Goal: Information Seeking & Learning: Learn about a topic

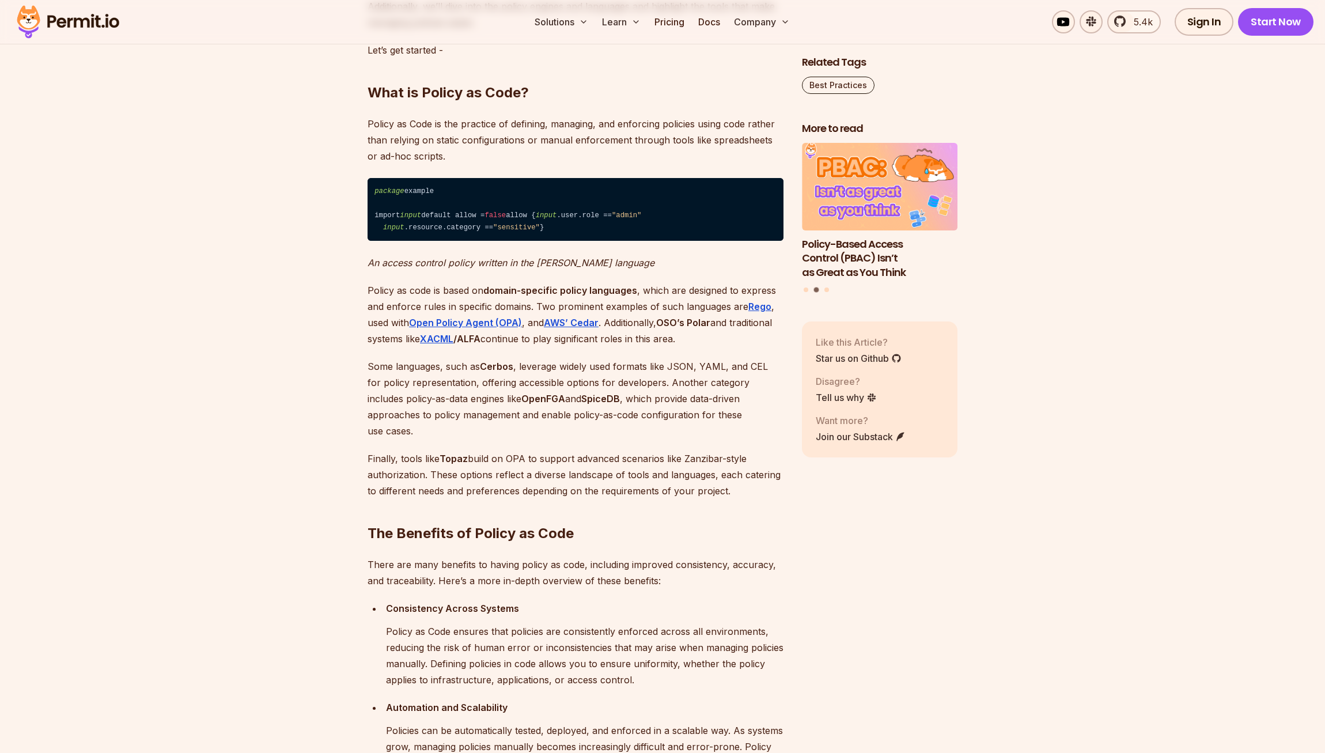
scroll to position [879, 0]
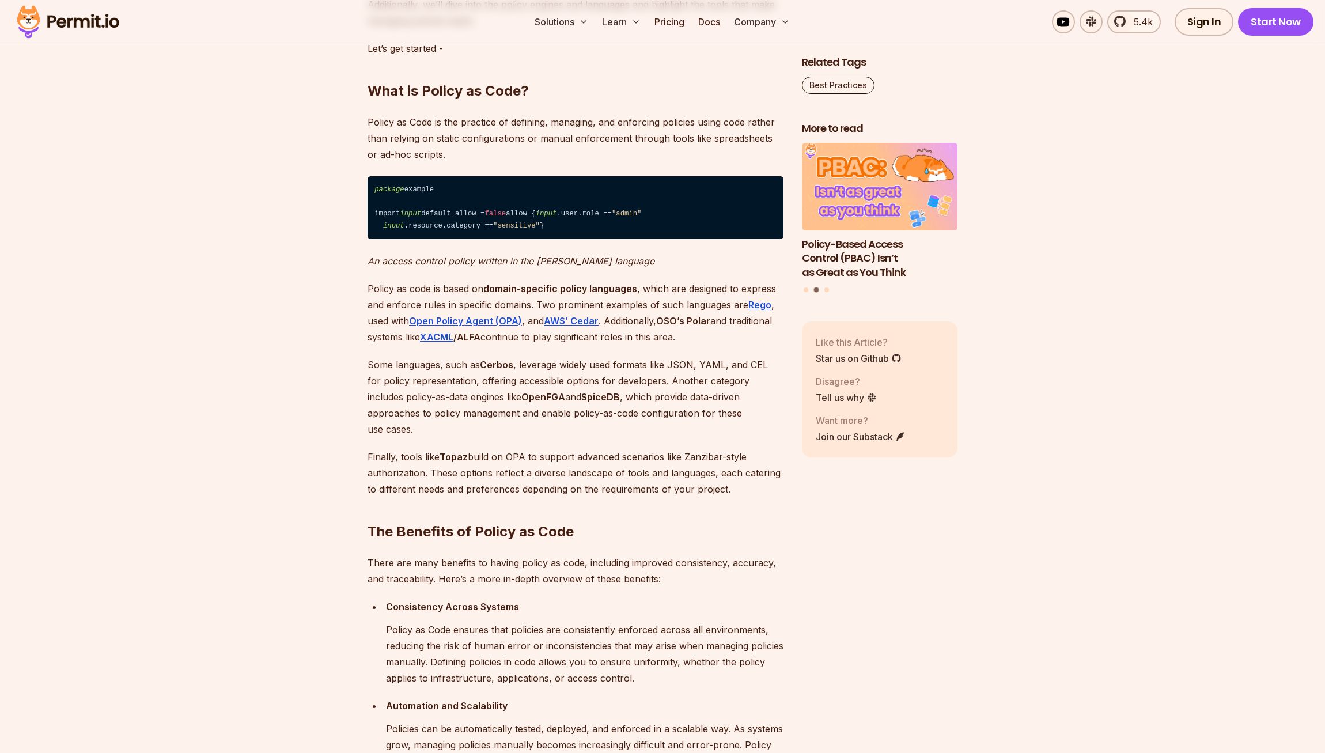
click at [622, 497] on p "Finally, tools like Topaz build on OPA to support advanced scenarios like Zanzi…" at bounding box center [576, 473] width 416 height 48
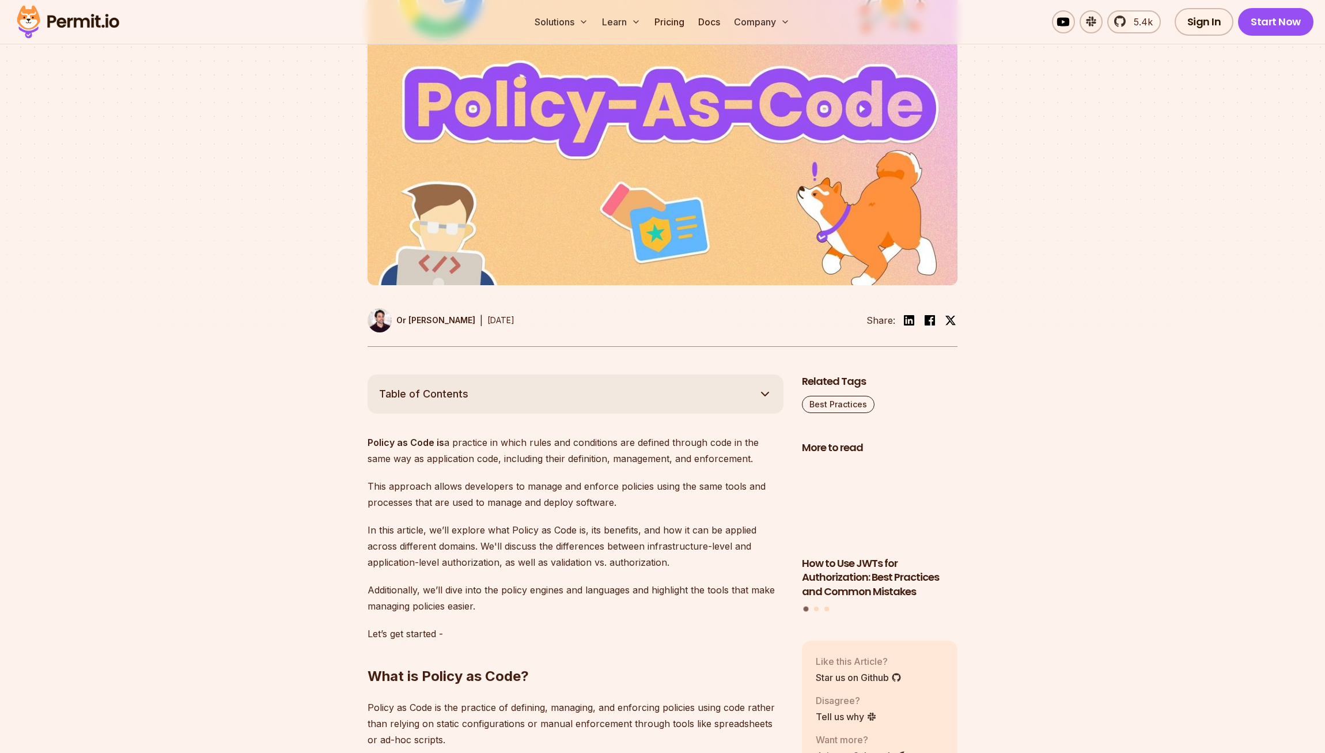
scroll to position [516, 0]
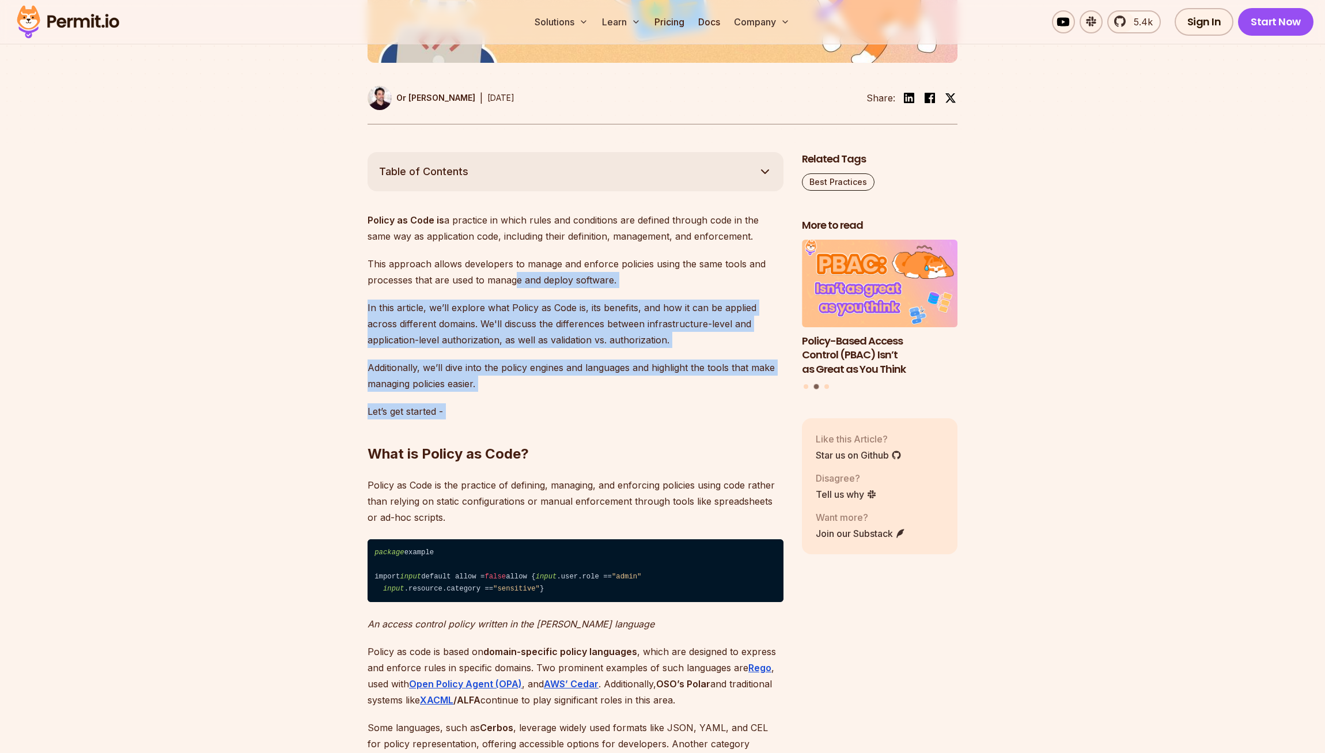
drag, startPoint x: 540, startPoint y: 422, endPoint x: 521, endPoint y: 245, distance: 177.9
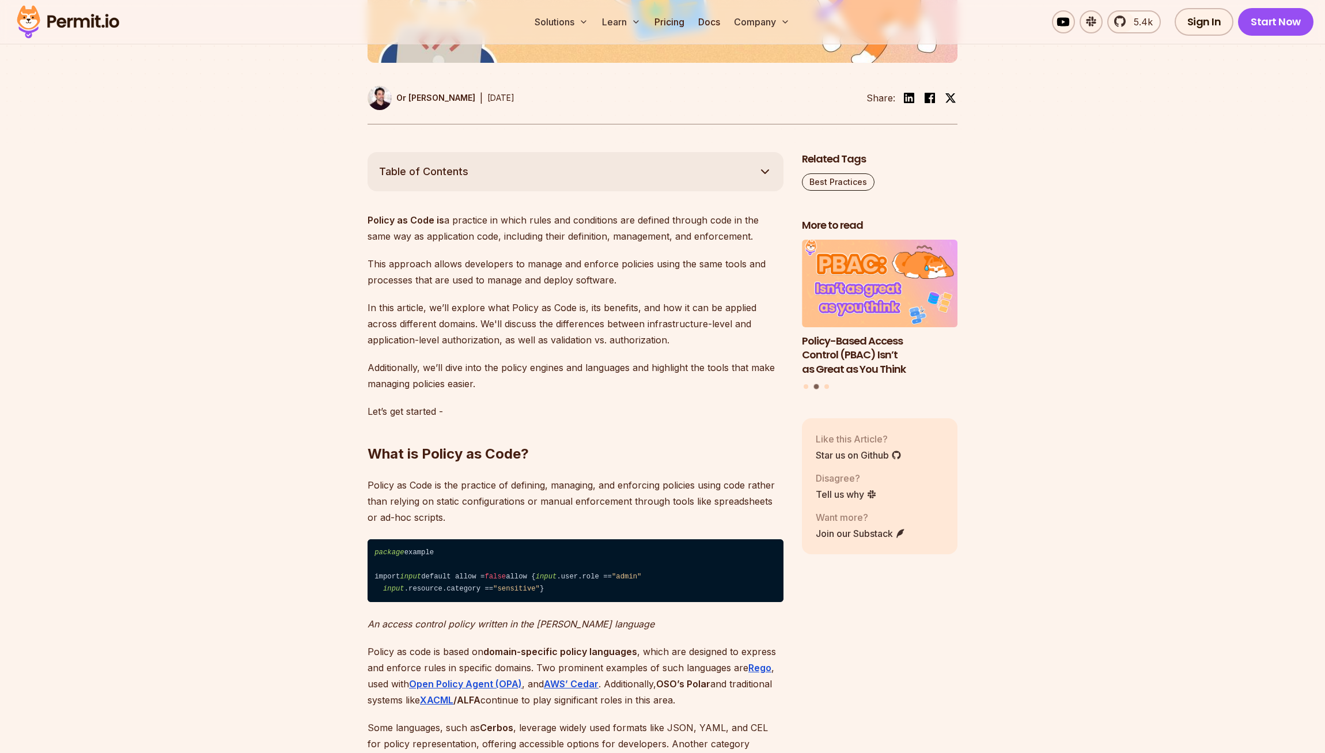
click at [521, 243] on p "Policy as Code is a practice in which rules and conditions are defined through …" at bounding box center [576, 228] width 416 height 32
click at [521, 403] on h2 "What is Policy as Code?" at bounding box center [576, 431] width 416 height 65
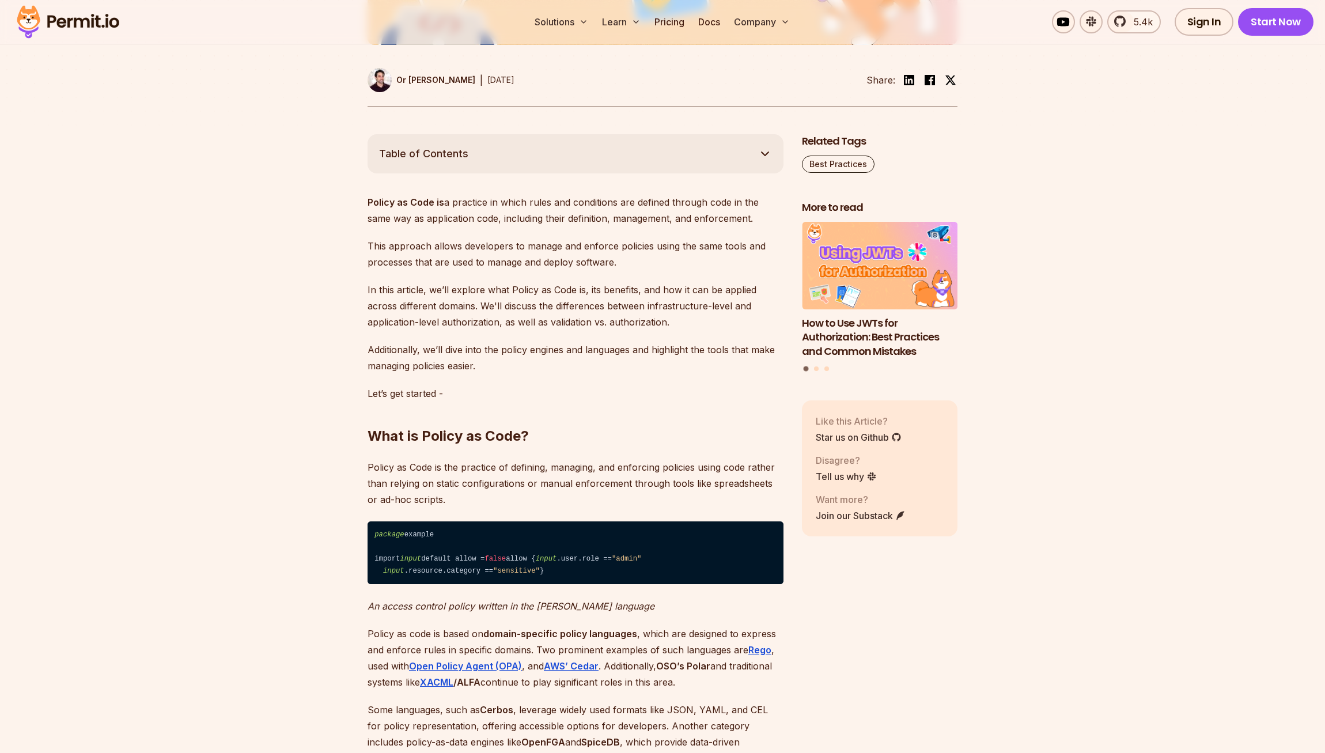
scroll to position [577, 0]
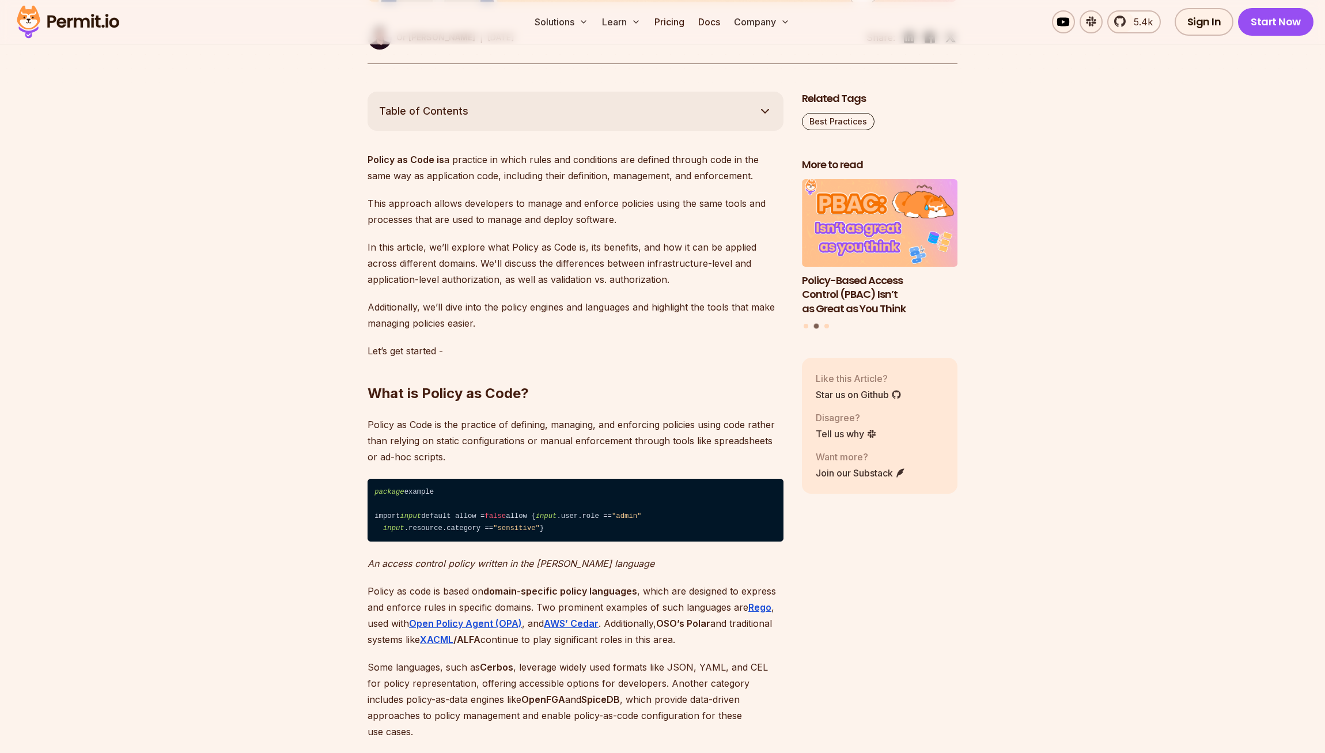
click at [651, 647] on p "Policy as code is based on domain-specific policy languages , which are designe…" at bounding box center [576, 615] width 416 height 65
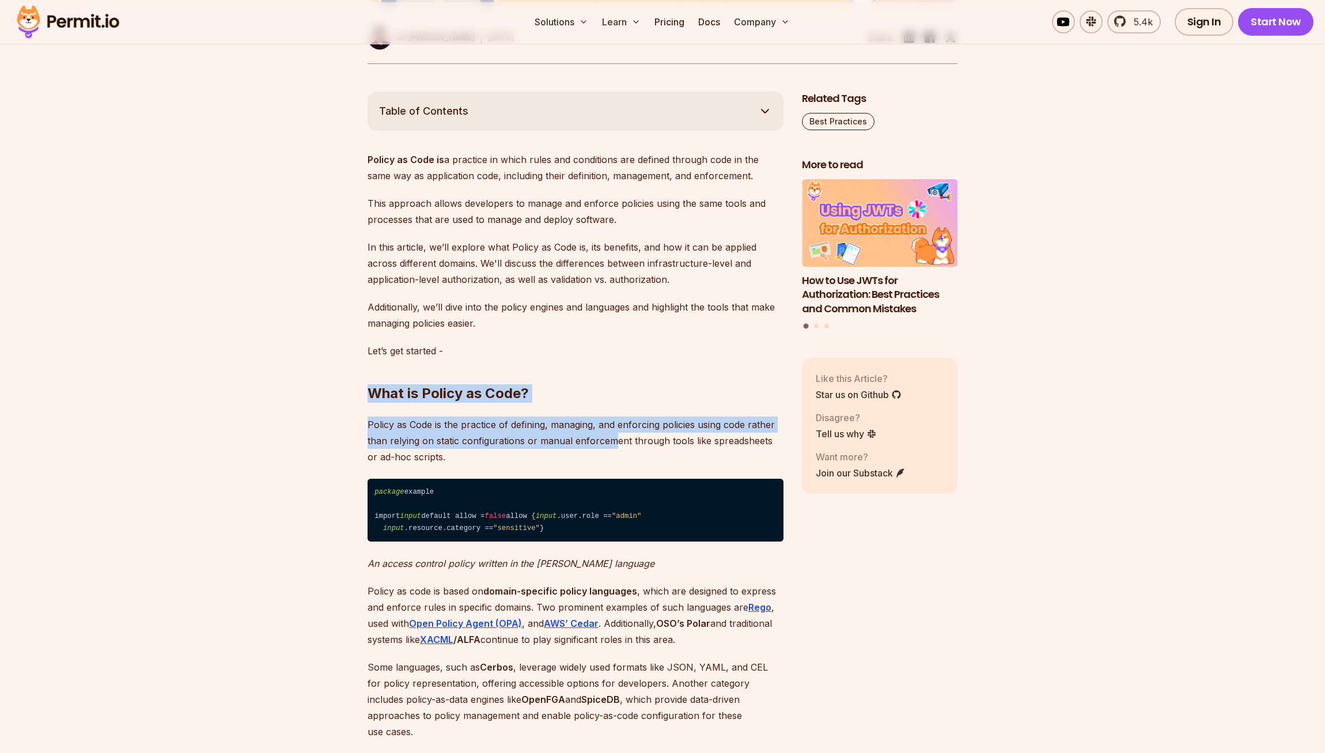
drag, startPoint x: 610, startPoint y: 418, endPoint x: 609, endPoint y: 321, distance: 96.8
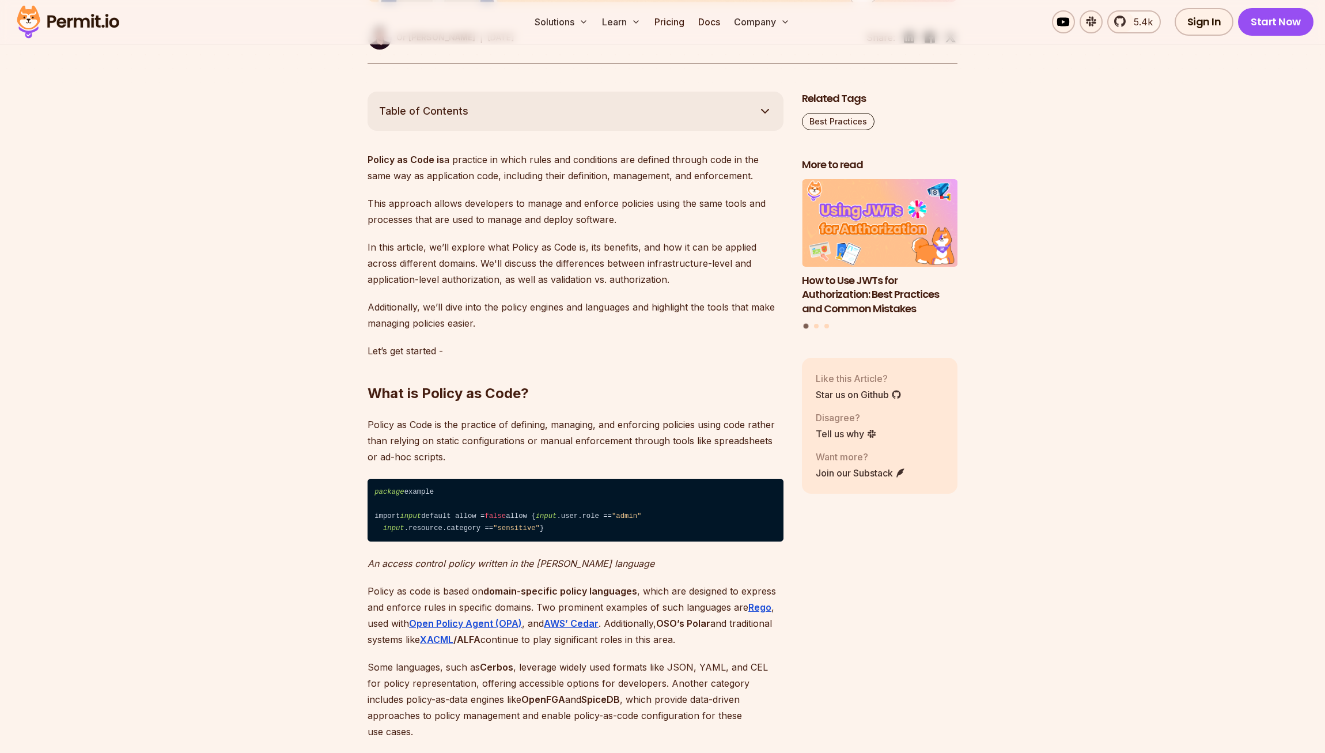
click at [609, 321] on p "Additionally, we’ll dive into the policy engines and languages and highlight th…" at bounding box center [576, 315] width 416 height 32
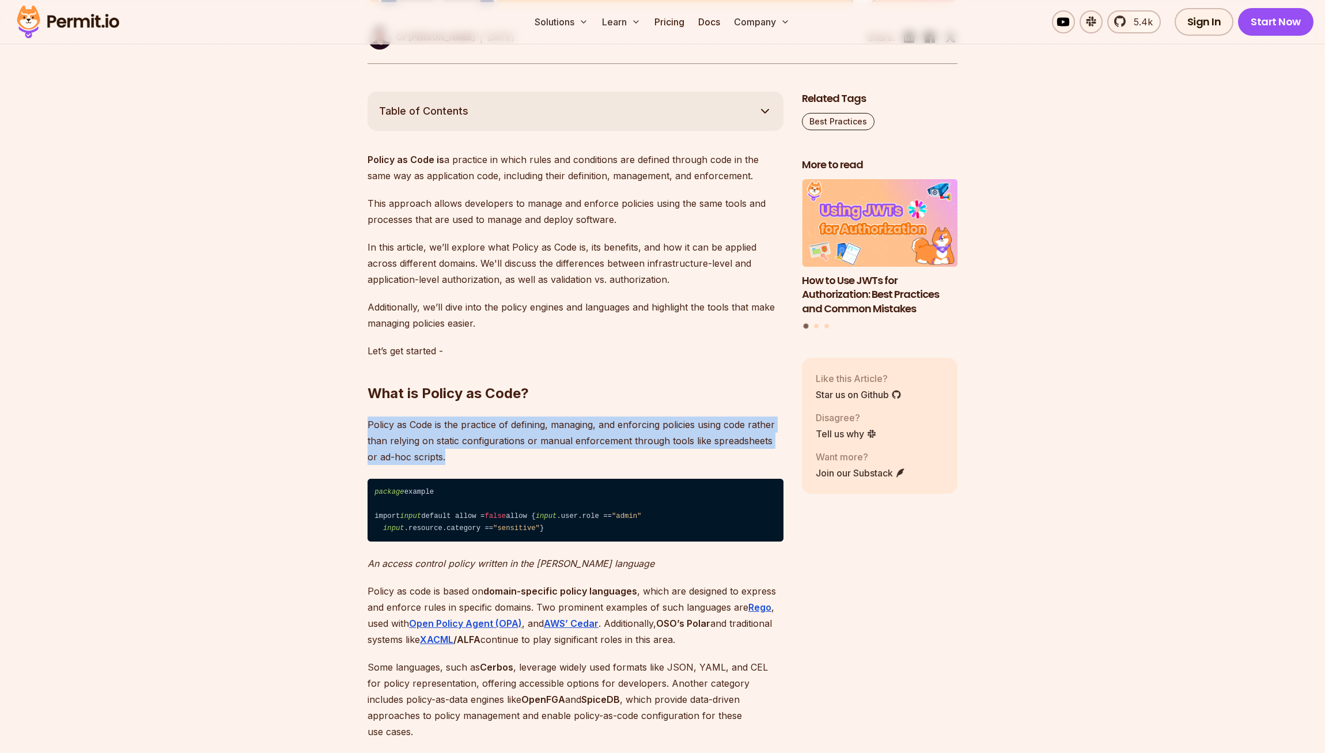
drag, startPoint x: 666, startPoint y: 450, endPoint x: 644, endPoint y: 358, distance: 94.7
click at [644, 358] on h2 "What is Policy as Code?" at bounding box center [576, 370] width 416 height 65
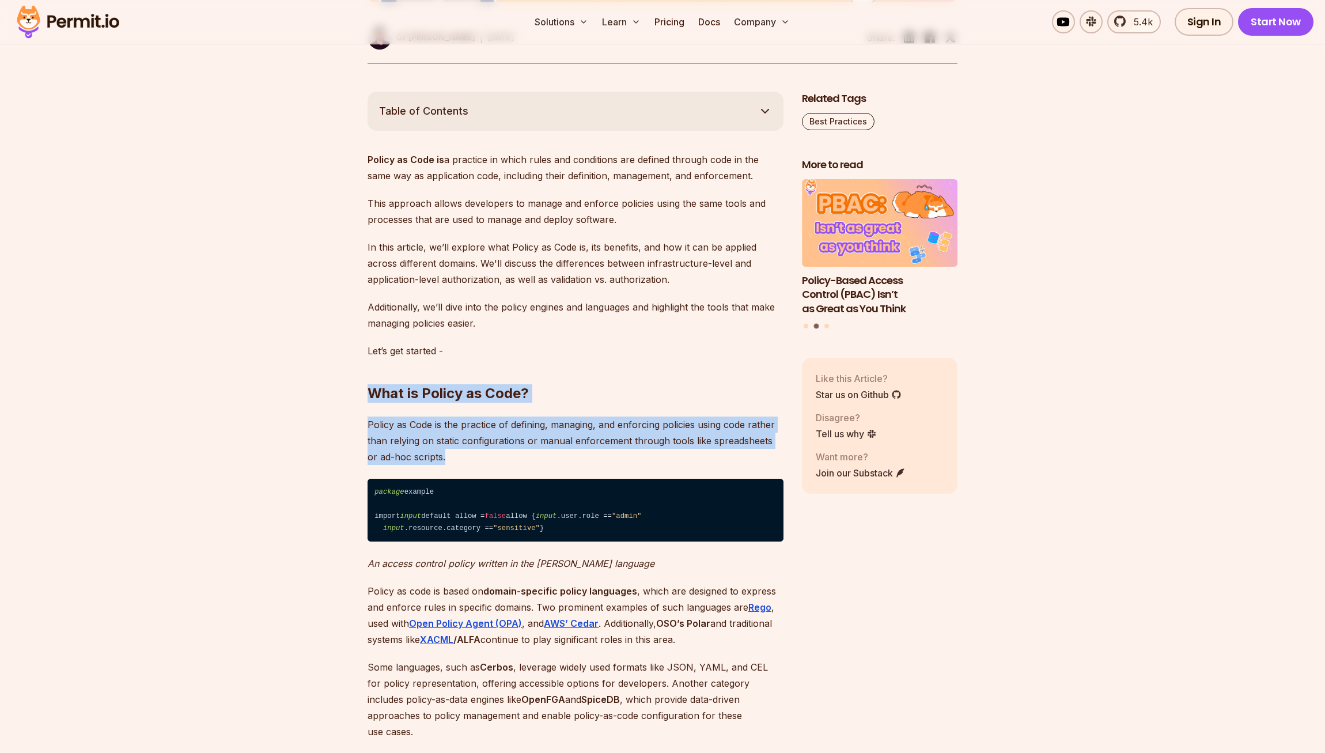
drag, startPoint x: 510, startPoint y: 452, endPoint x: 503, endPoint y: 329, distance: 122.9
click at [503, 327] on p "Additionally, we’ll dive into the policy engines and languages and highlight th…" at bounding box center [576, 315] width 416 height 32
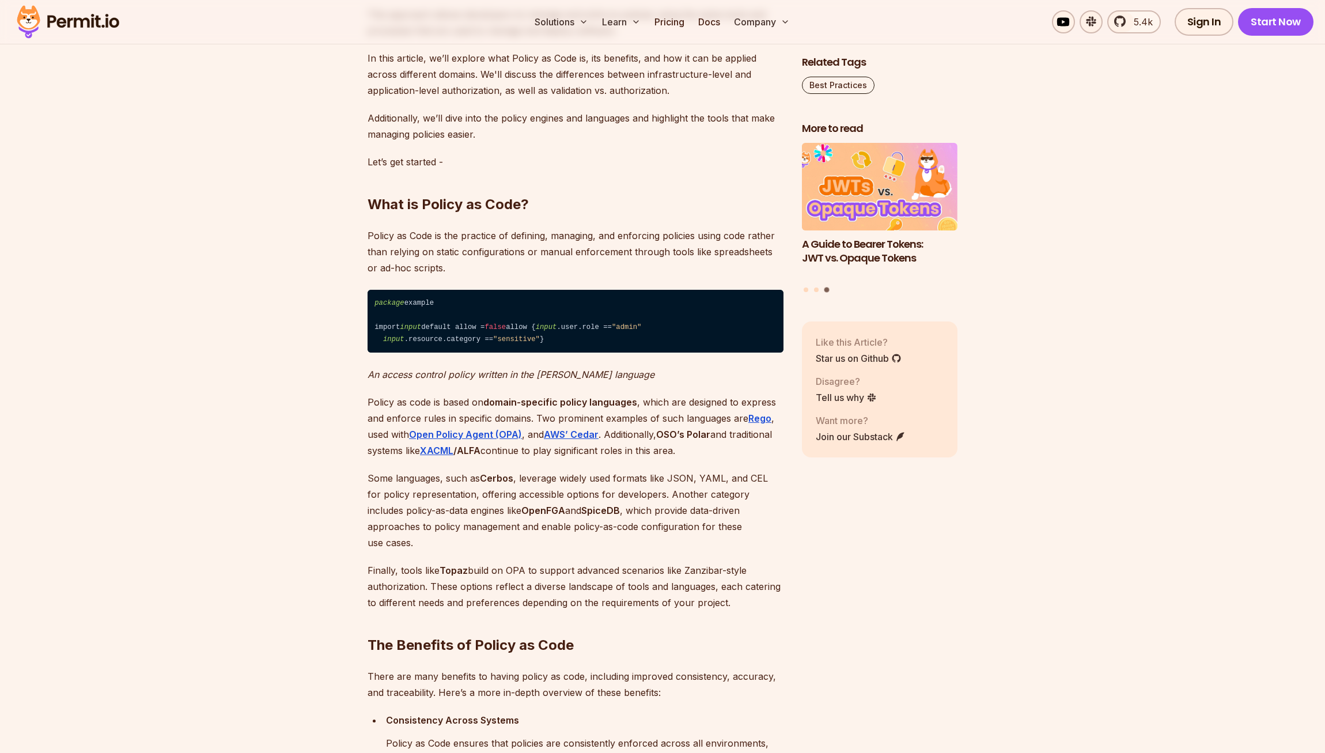
scroll to position [785, 0]
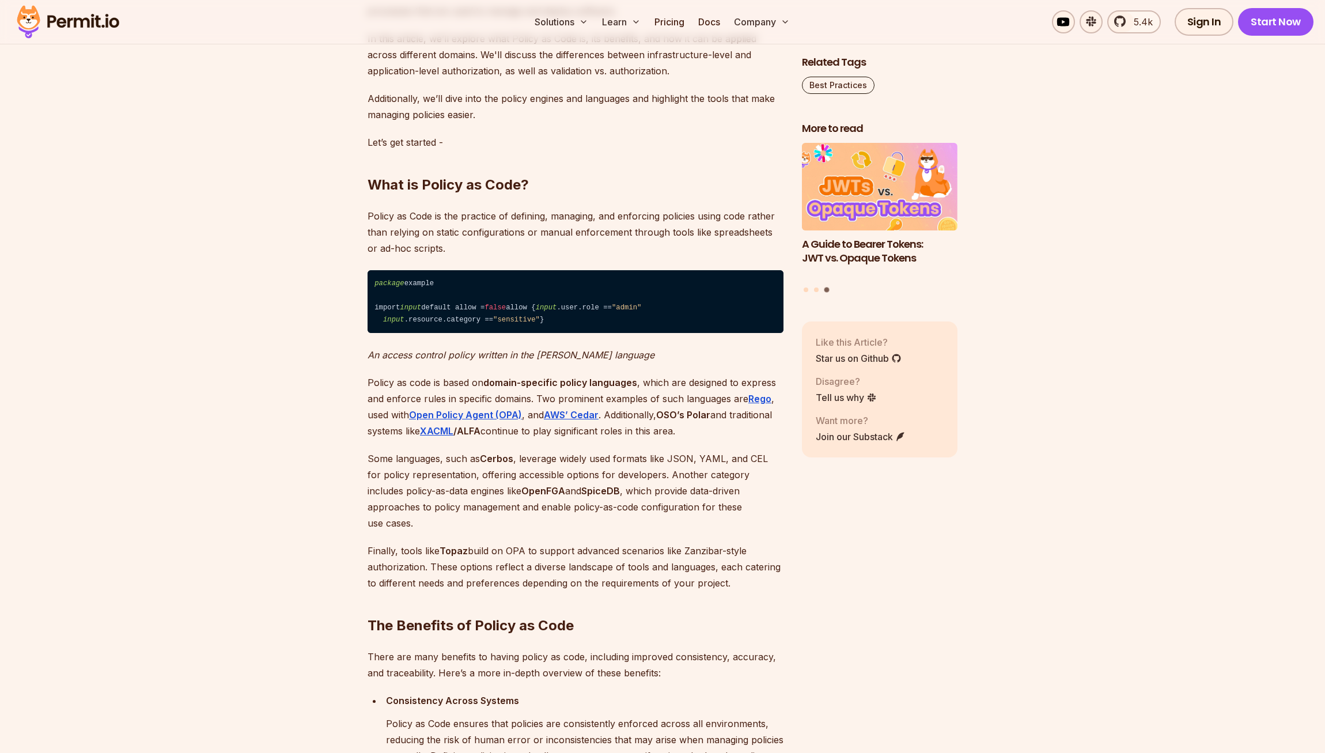
click at [682, 531] on p "Some languages, such as Cerbos , leverage widely used formats like JSON, YAML, …" at bounding box center [576, 490] width 416 height 81
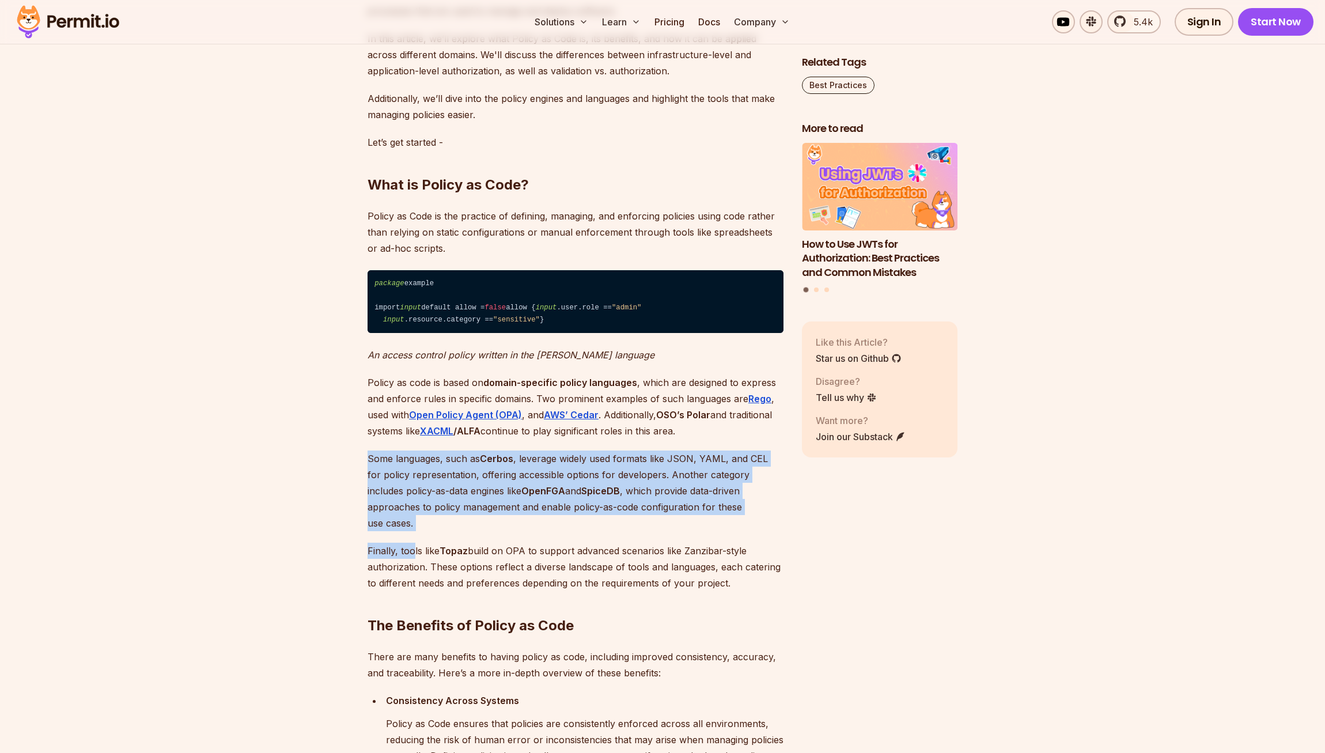
drag, startPoint x: 386, startPoint y: 578, endPoint x: 419, endPoint y: 603, distance: 41.6
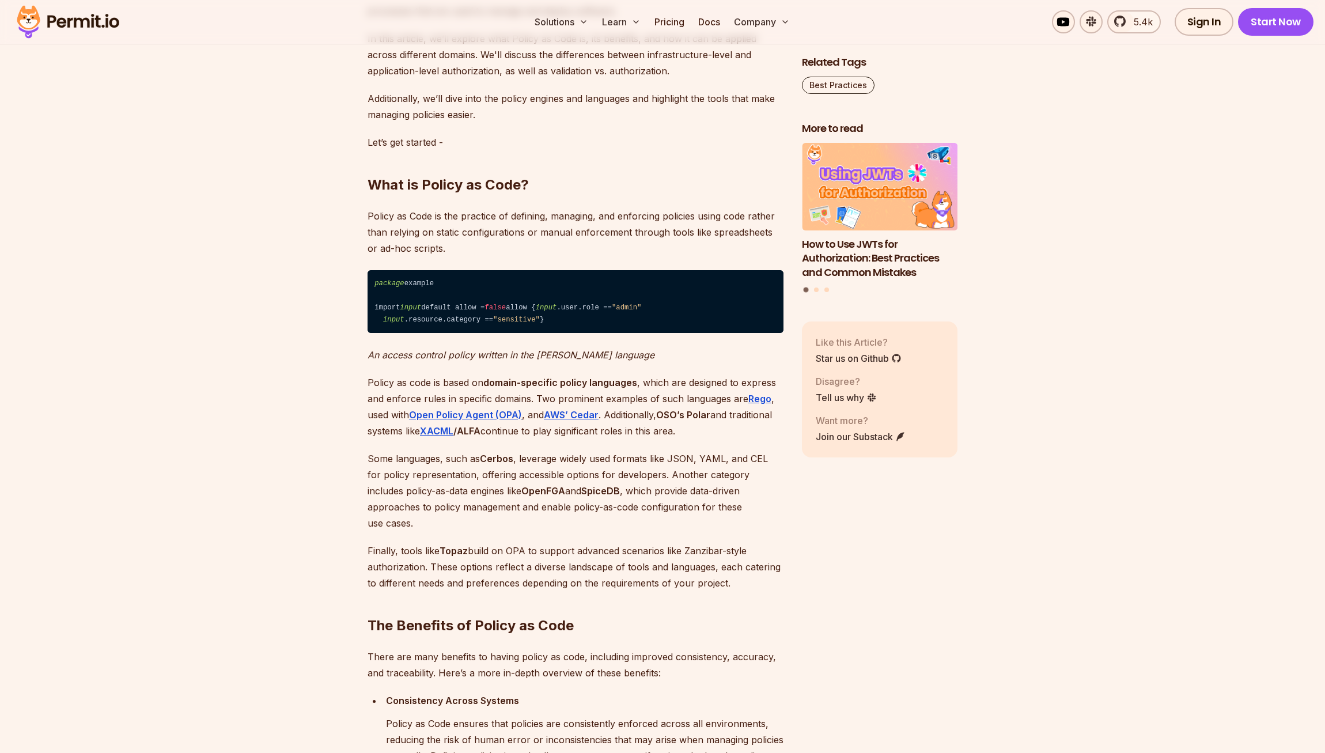
click at [420, 591] on p "Finally, tools like Topaz build on OPA to support advanced scenarios like Zanzi…" at bounding box center [576, 567] width 416 height 48
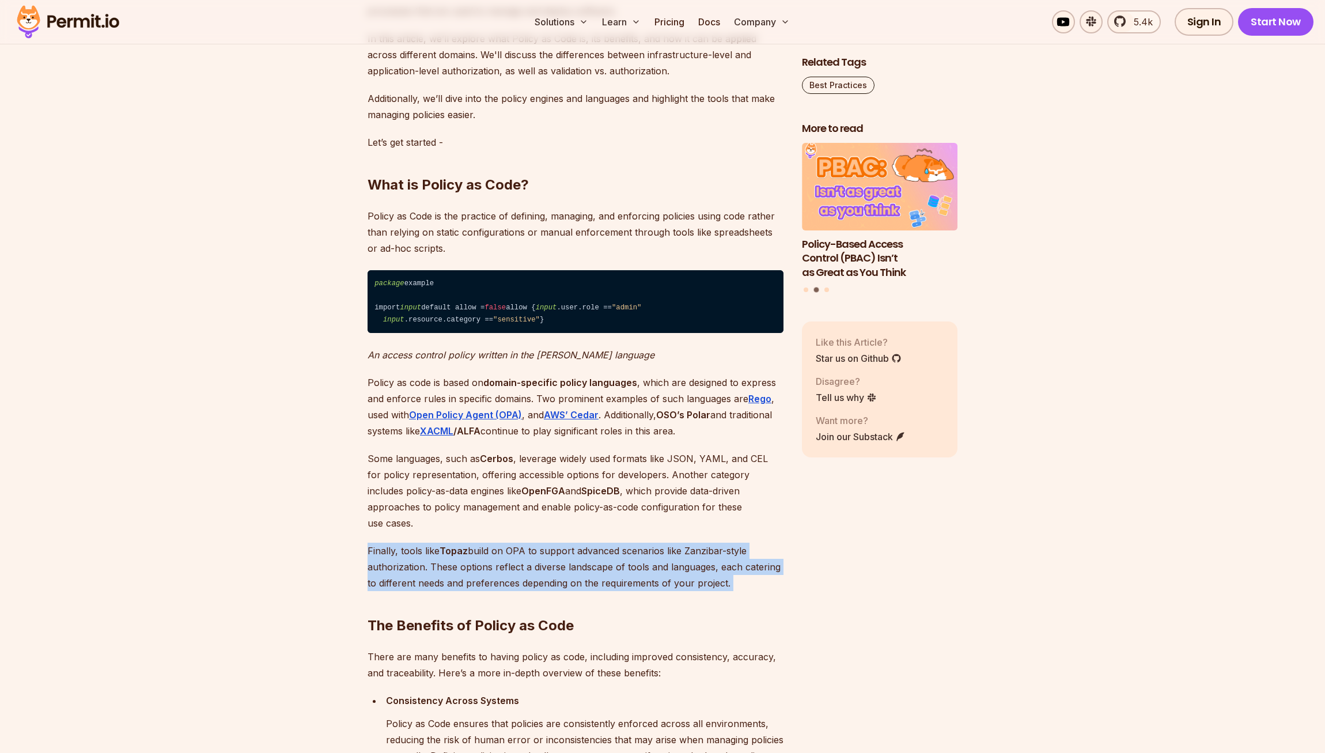
drag, startPoint x: 755, startPoint y: 598, endPoint x: 754, endPoint y: 559, distance: 39.2
click at [754, 531] on p "Some languages, such as Cerbos , leverage widely used formats like JSON, YAML, …" at bounding box center [576, 490] width 416 height 81
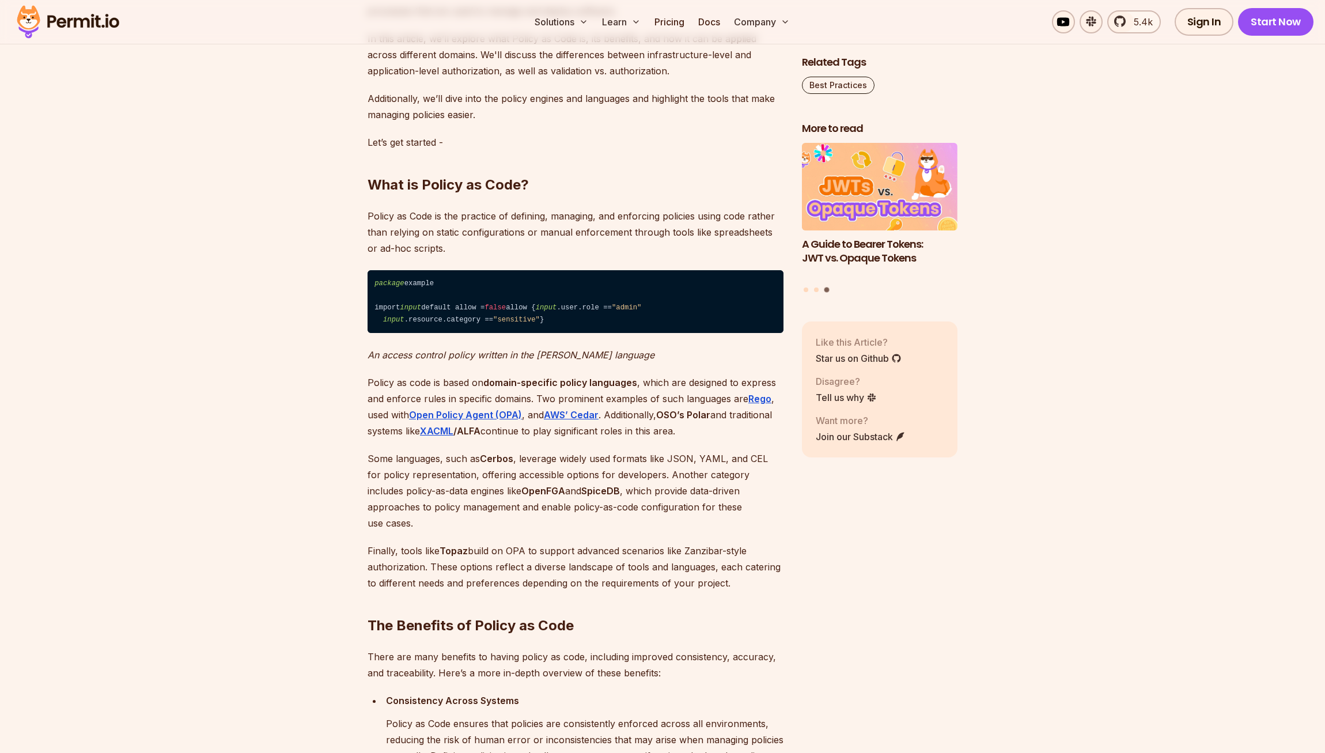
drag, startPoint x: 561, startPoint y: 321, endPoint x: 559, endPoint y: 278, distance: 43.8
click at [559, 297] on code "package example import input default allow = false allow { input .user.role == …" at bounding box center [576, 301] width 416 height 63
click at [559, 278] on code "package example import input default allow = false allow { input .user.role == …" at bounding box center [576, 301] width 416 height 63
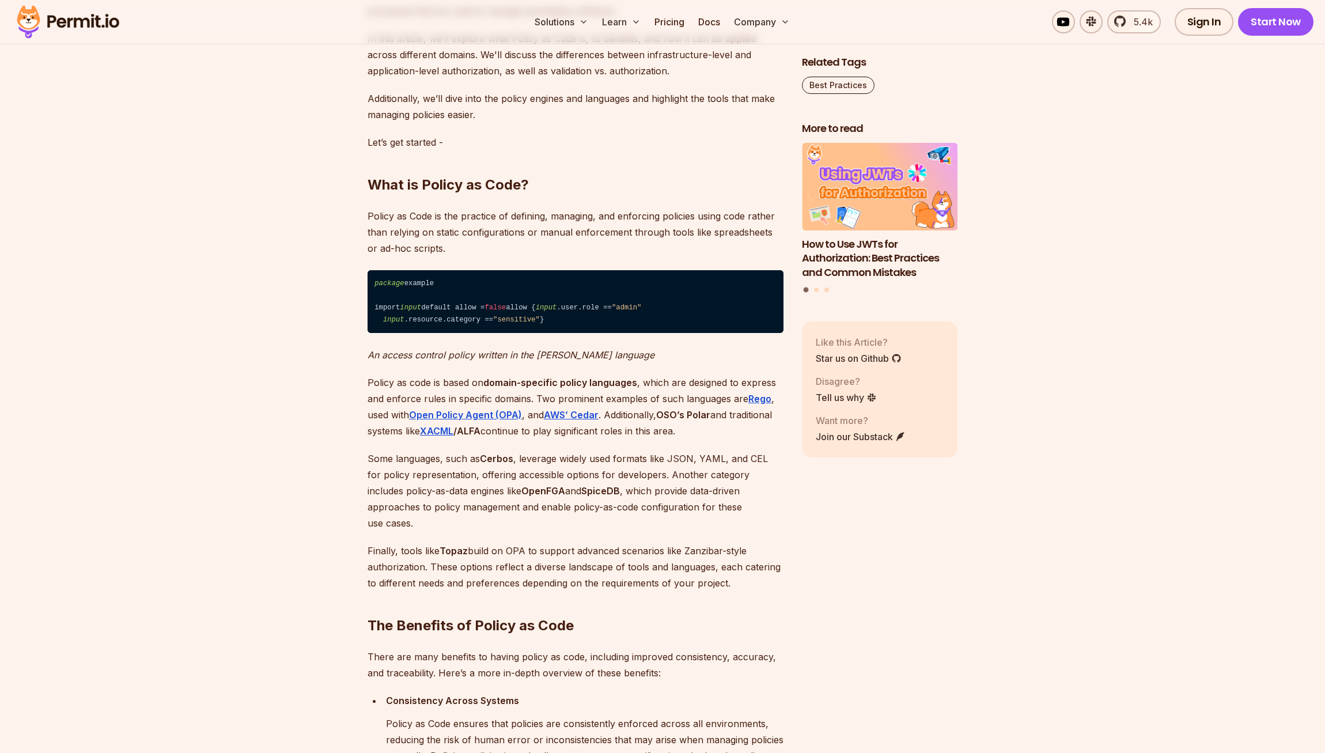
drag, startPoint x: 508, startPoint y: 383, endPoint x: 482, endPoint y: 281, distance: 105.6
click at [482, 281] on code "package example import input default allow = false allow { input .user.role == …" at bounding box center [576, 301] width 416 height 63
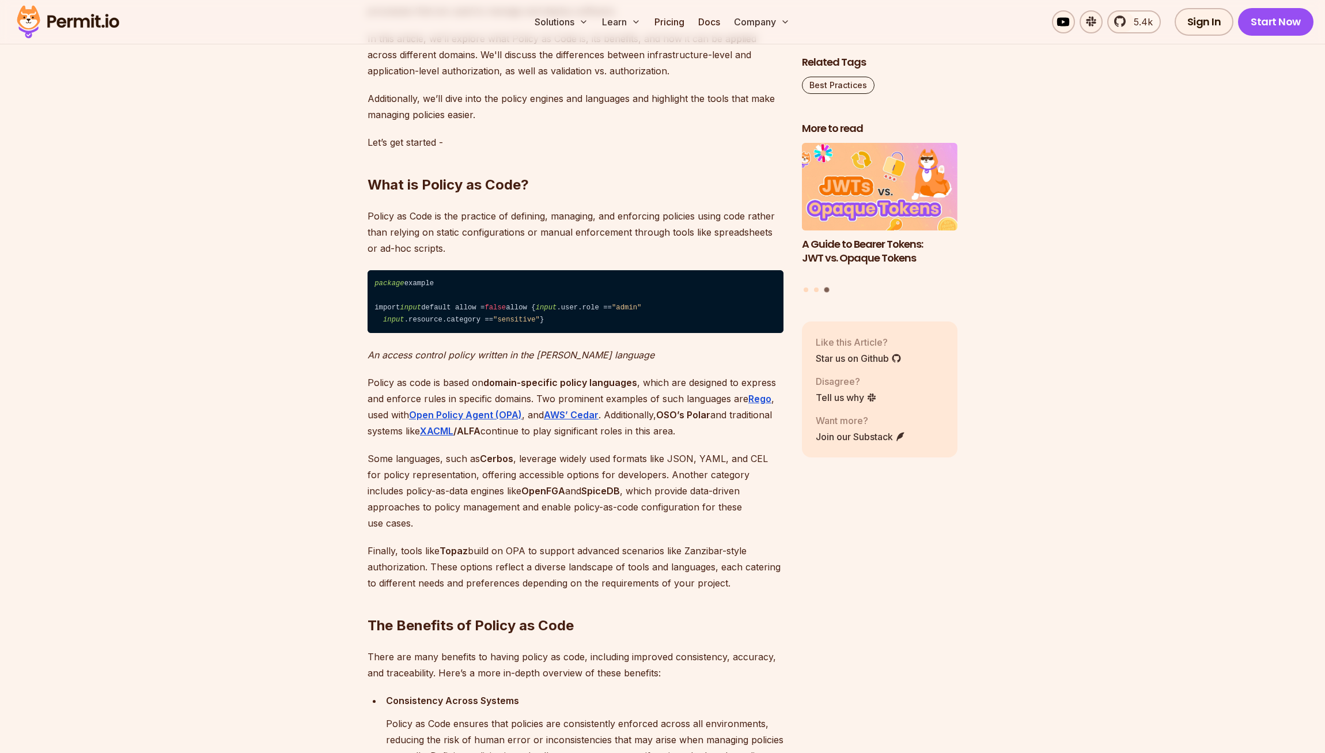
scroll to position [812, 0]
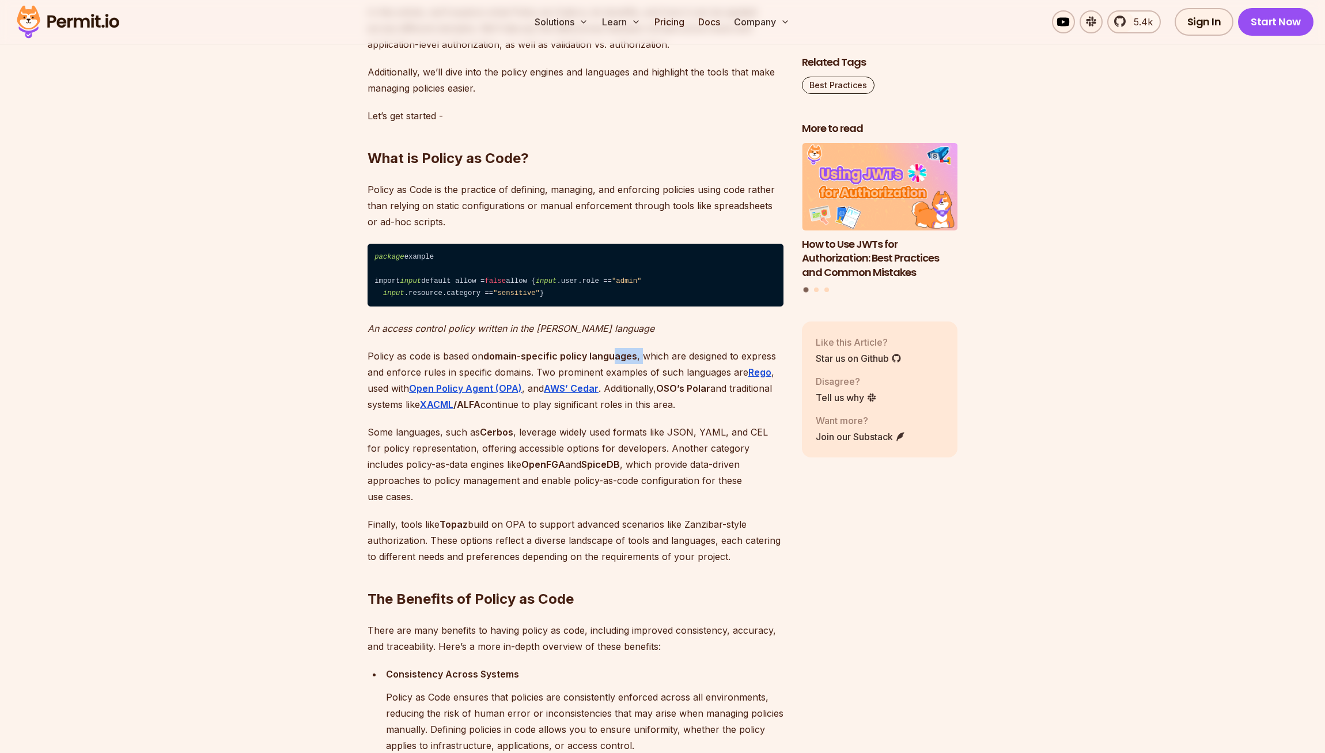
drag, startPoint x: 617, startPoint y: 430, endPoint x: 642, endPoint y: 427, distance: 24.9
click at [642, 412] on p "Policy as code is based on domain-specific policy languages , which are designe…" at bounding box center [576, 380] width 416 height 65
click at [643, 412] on p "Policy as code is based on domain-specific policy languages , which are designe…" at bounding box center [576, 380] width 416 height 65
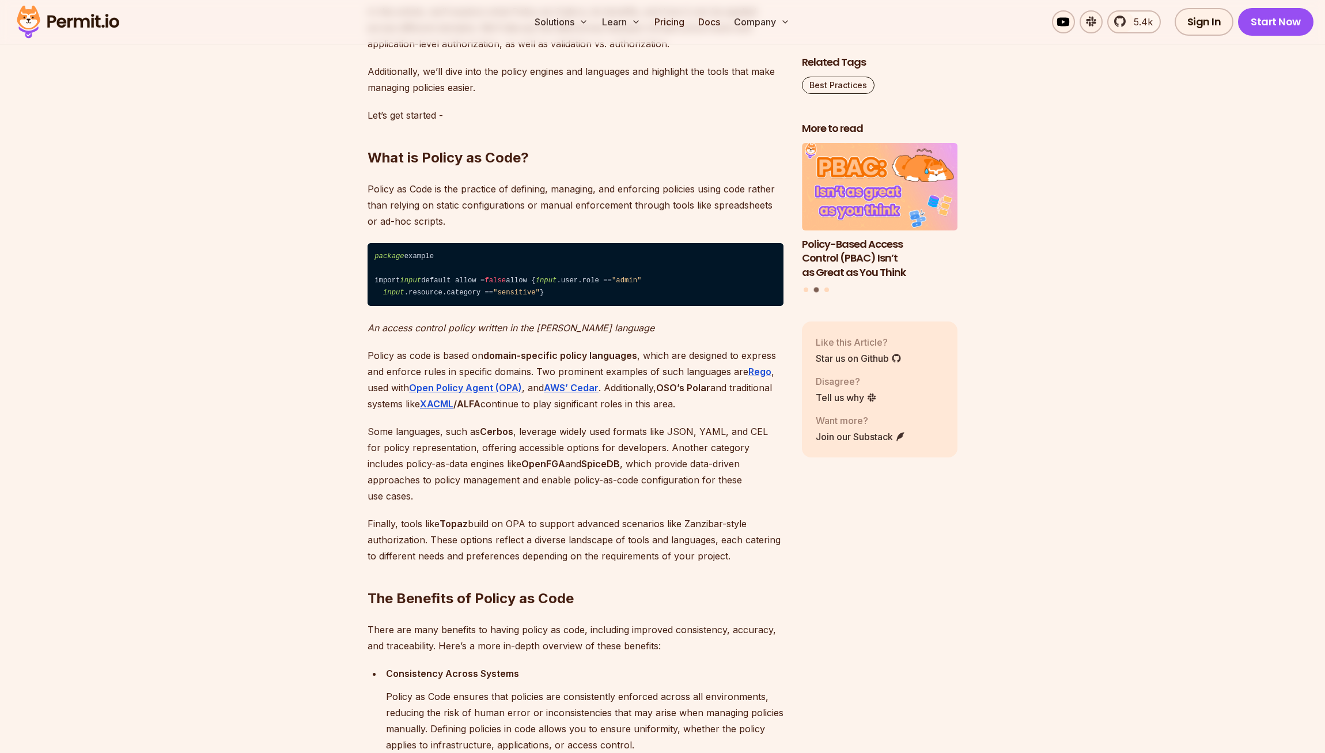
click at [653, 412] on p "Policy as code is based on domain-specific policy languages , which are designe…" at bounding box center [576, 379] width 416 height 65
click at [759, 377] on strong "Rego" at bounding box center [759, 372] width 23 height 12
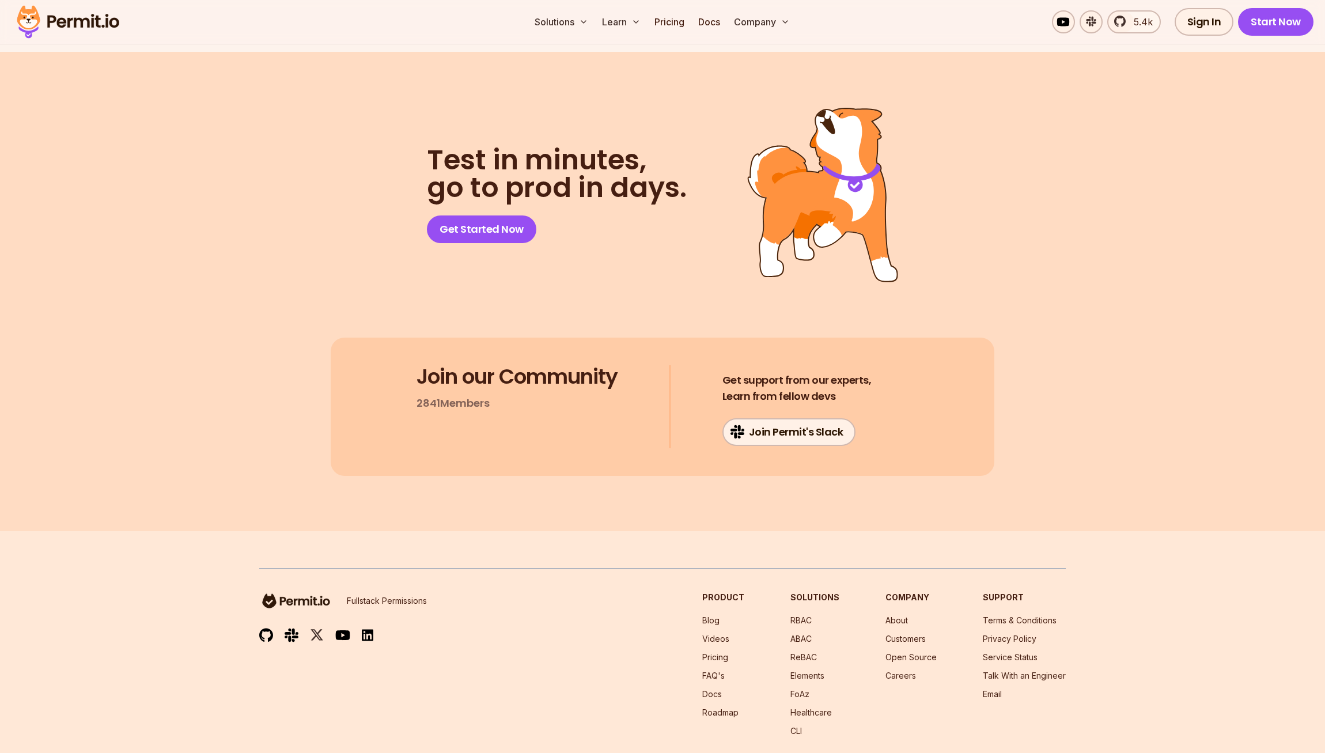
scroll to position [6164, 0]
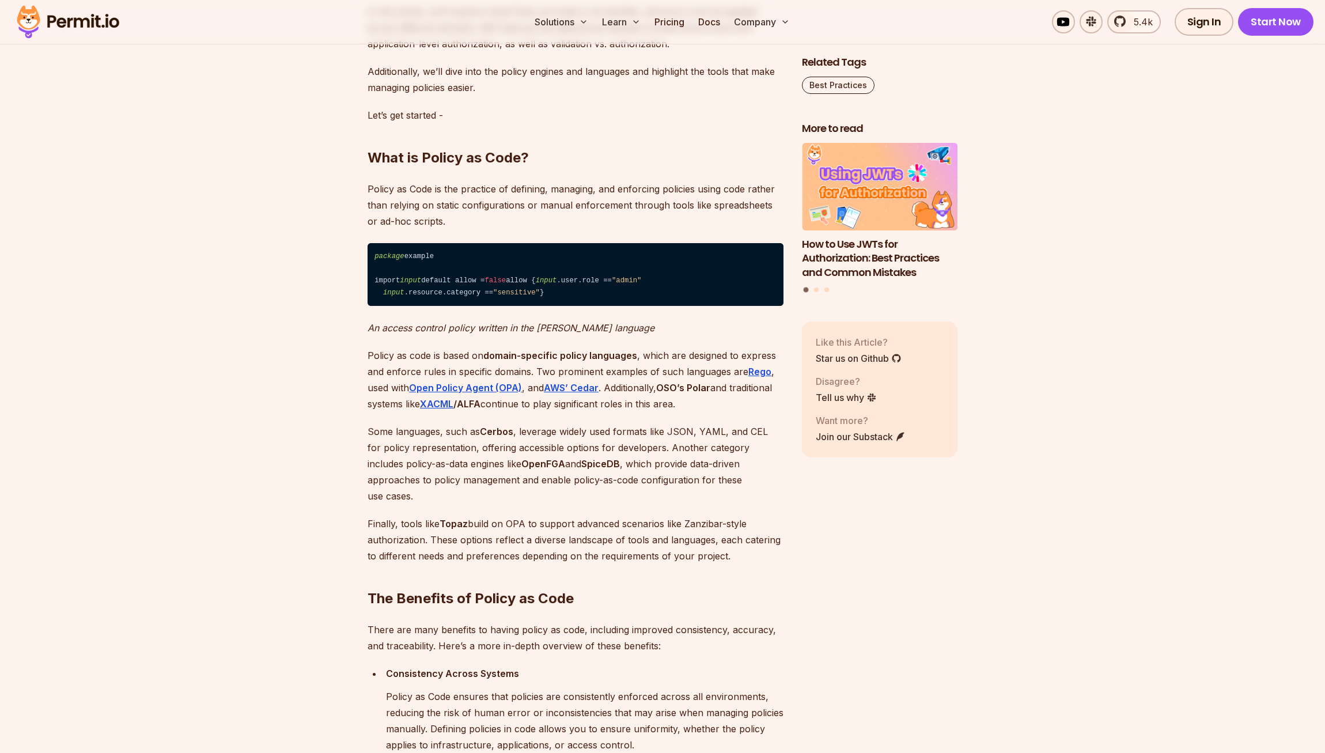
click at [638, 504] on p "Some languages, such as Cerbos , leverage widely used formats like JSON, YAML, …" at bounding box center [576, 463] width 416 height 81
click at [485, 393] on strong "Open Policy Agent (OPA)" at bounding box center [465, 388] width 113 height 12
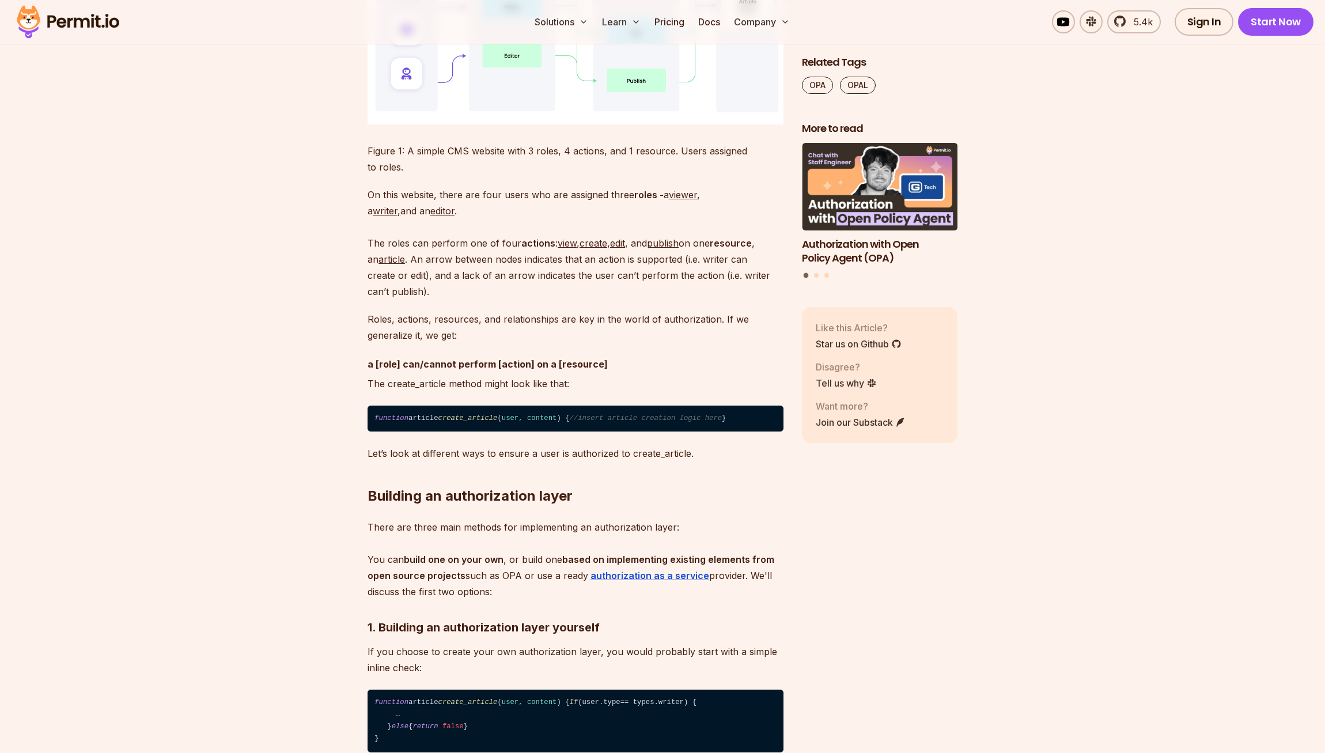
scroll to position [2414, 0]
